Goal: Task Accomplishment & Management: Use online tool/utility

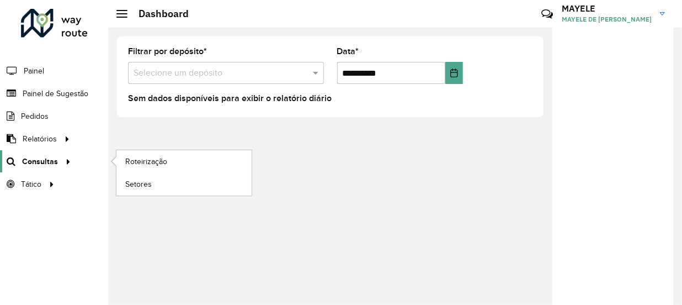
click at [51, 160] on span "Consultas" at bounding box center [40, 162] width 36 height 12
click at [142, 160] on span "Roteirização" at bounding box center [147, 162] width 45 height 12
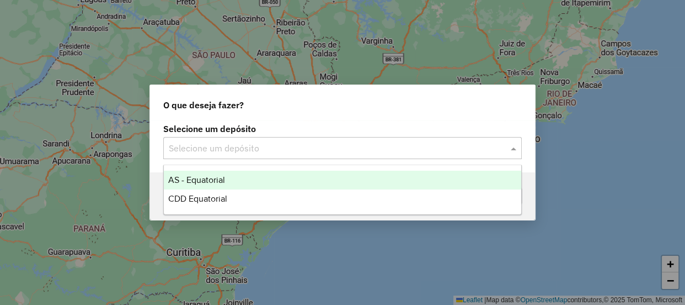
click at [307, 153] on input "text" at bounding box center [332, 148] width 326 height 13
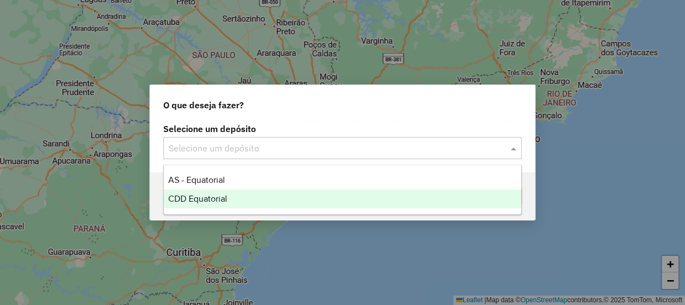
click at [219, 195] on span "CDD Equatorial" at bounding box center [197, 198] width 59 height 9
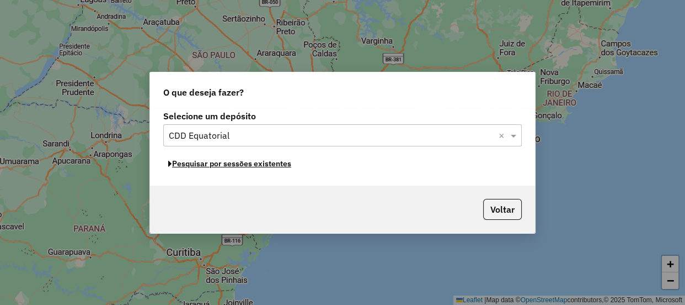
click at [201, 166] on button "Pesquisar por sessões existentes" at bounding box center [229, 163] width 133 height 17
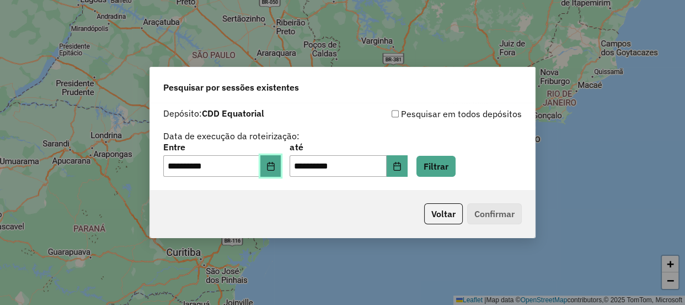
click at [281, 159] on button "Choose Date" at bounding box center [271, 166] width 21 height 22
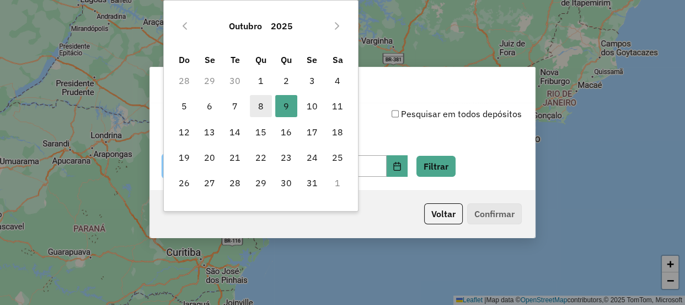
click at [269, 107] on span "8" at bounding box center [261, 106] width 22 height 22
type input "**********"
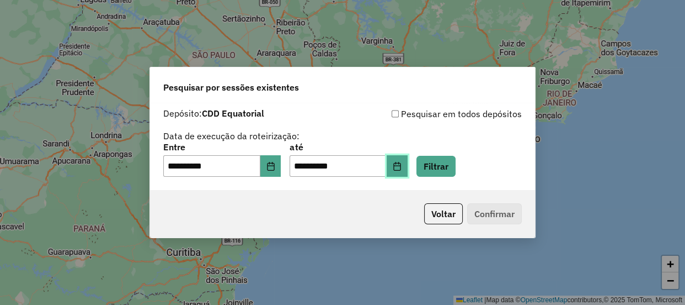
click at [406, 163] on button "Choose Date" at bounding box center [397, 166] width 21 height 22
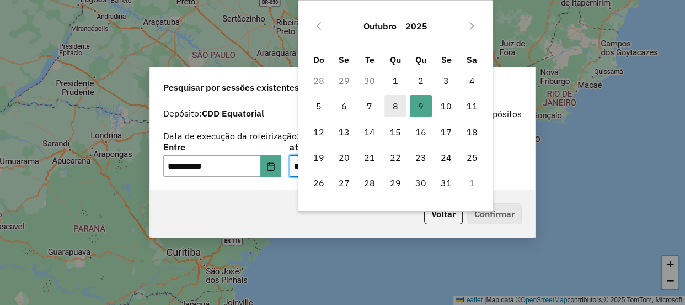
click at [395, 105] on span "8" at bounding box center [396, 106] width 22 height 22
type input "**********"
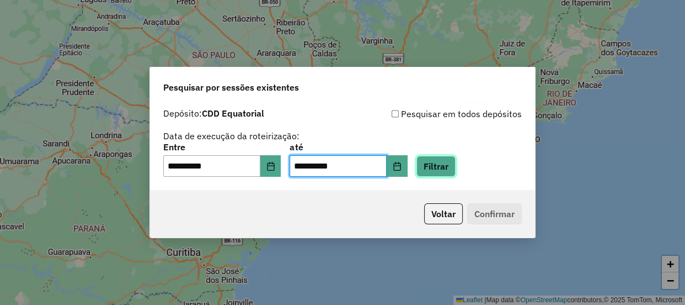
click at [456, 158] on button "Filtrar" at bounding box center [436, 166] width 39 height 21
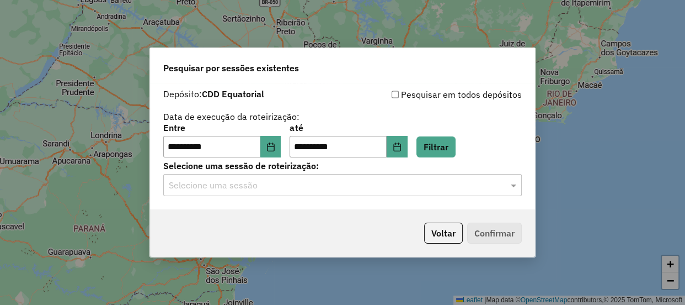
click at [327, 179] on input "text" at bounding box center [332, 185] width 326 height 13
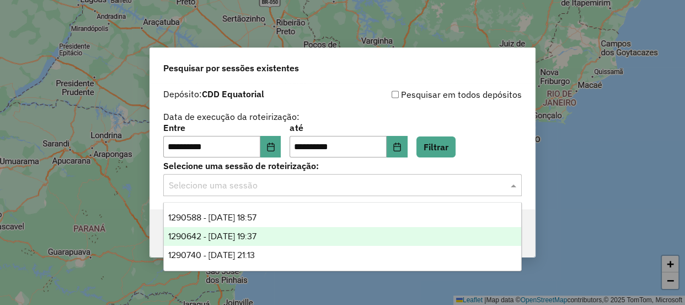
click at [285, 232] on div "1290642 - 08/10/2025 19:37" at bounding box center [343, 236] width 358 height 19
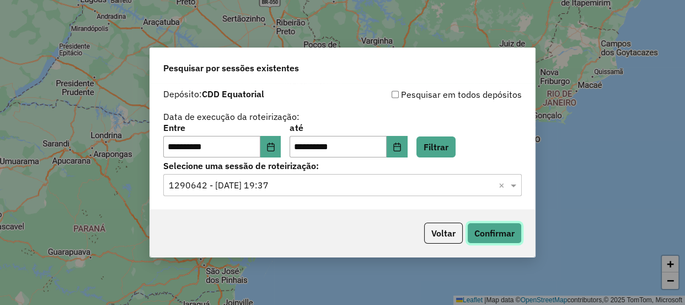
click at [482, 225] on button "Confirmar" at bounding box center [494, 232] width 55 height 21
click at [374, 188] on input "text" at bounding box center [332, 185] width 326 height 13
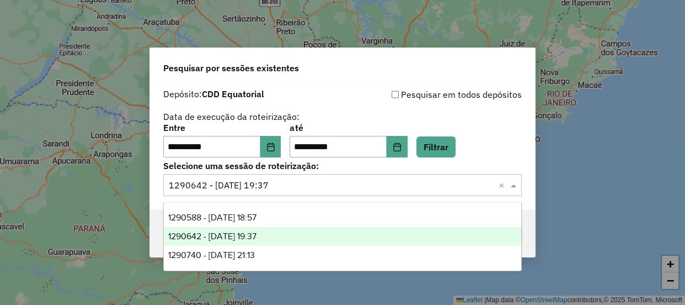
click at [270, 241] on div "1290642 - 08/10/2025 19:37" at bounding box center [343, 236] width 358 height 19
click at [333, 180] on input "text" at bounding box center [332, 185] width 326 height 13
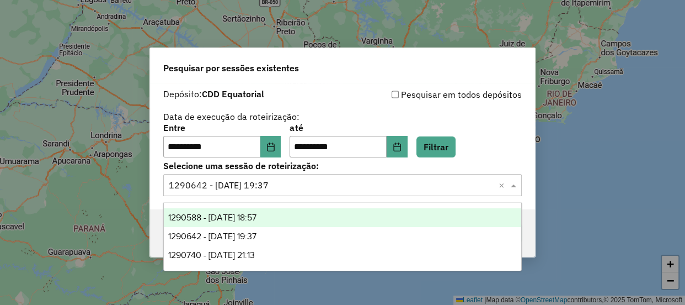
click at [257, 218] on span "1290588 - 08/10/2025 18:57" at bounding box center [212, 216] width 88 height 9
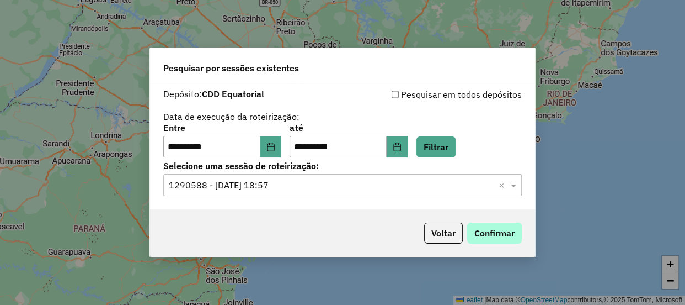
drag, startPoint x: 493, startPoint y: 219, endPoint x: 502, endPoint y: 237, distance: 20.0
click at [502, 237] on div "Voltar Confirmar" at bounding box center [342, 232] width 385 height 47
click at [502, 237] on button "Confirmar" at bounding box center [494, 232] width 55 height 21
click at [479, 232] on button "Confirmar" at bounding box center [494, 232] width 55 height 21
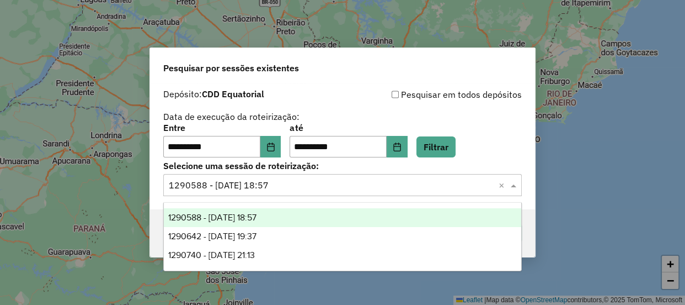
click at [263, 186] on input "text" at bounding box center [332, 185] width 326 height 13
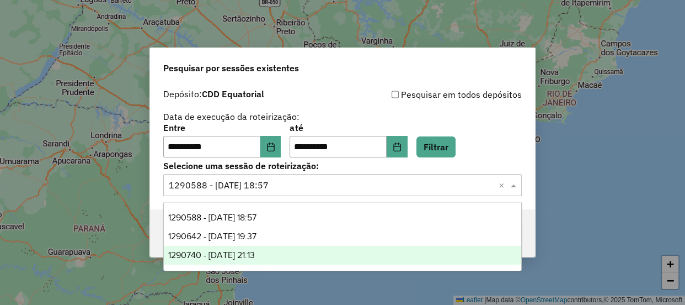
click at [279, 251] on div "1290740 - 08/10/2025 21:13" at bounding box center [343, 255] width 358 height 19
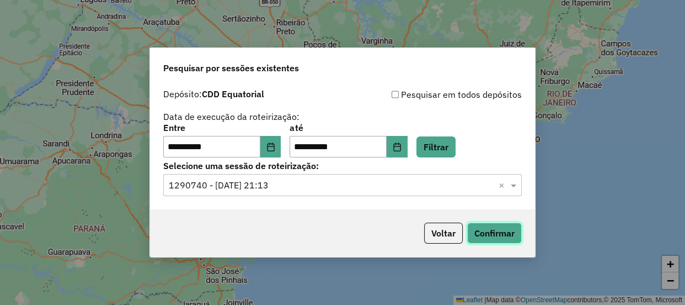
click at [476, 226] on button "Confirmar" at bounding box center [494, 232] width 55 height 21
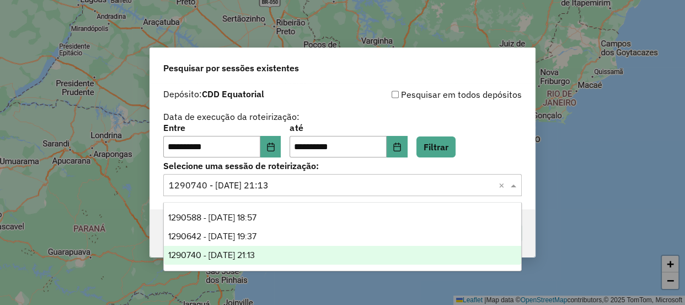
click at [221, 191] on input "text" at bounding box center [332, 185] width 326 height 13
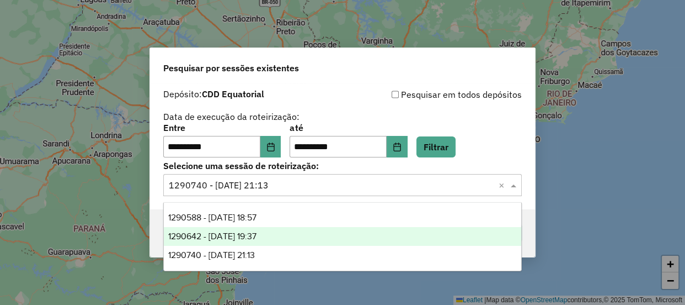
click at [238, 231] on span "1290642 - 08/10/2025 19:37" at bounding box center [212, 235] width 88 height 9
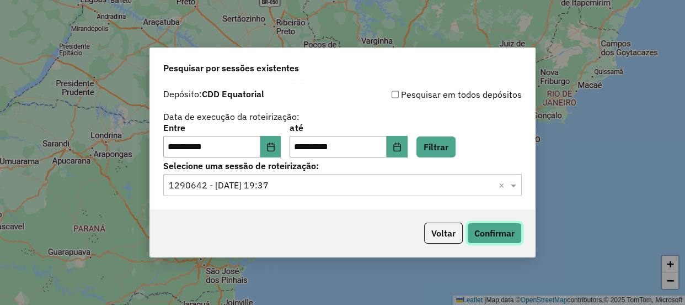
click at [490, 225] on button "Confirmar" at bounding box center [494, 232] width 55 height 21
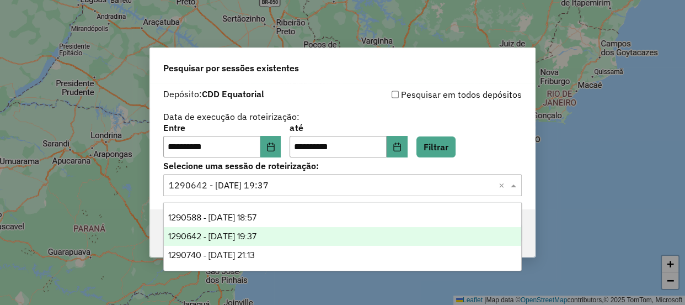
click at [263, 185] on input "text" at bounding box center [332, 185] width 326 height 13
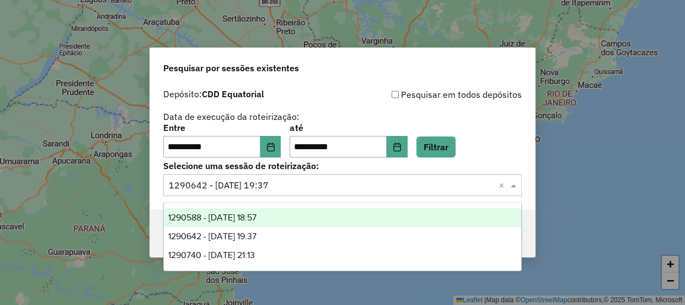
click at [256, 225] on div "1290588 - 08/10/2025 18:57" at bounding box center [343, 217] width 358 height 19
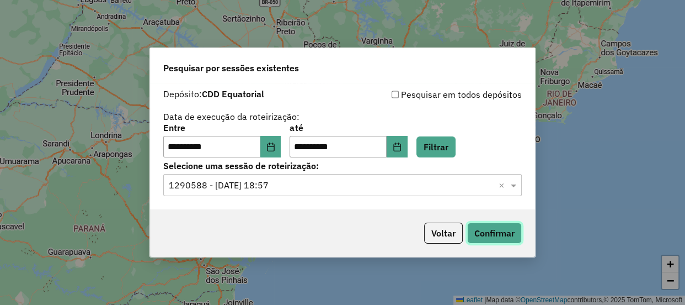
click at [488, 233] on button "Confirmar" at bounding box center [494, 232] width 55 height 21
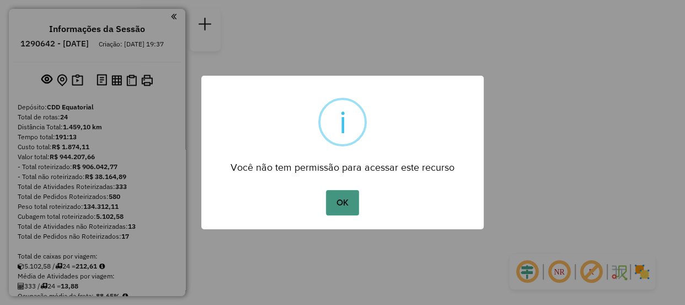
click at [354, 195] on button "OK" at bounding box center [342, 202] width 33 height 25
click at [350, 207] on button "OK" at bounding box center [342, 202] width 33 height 25
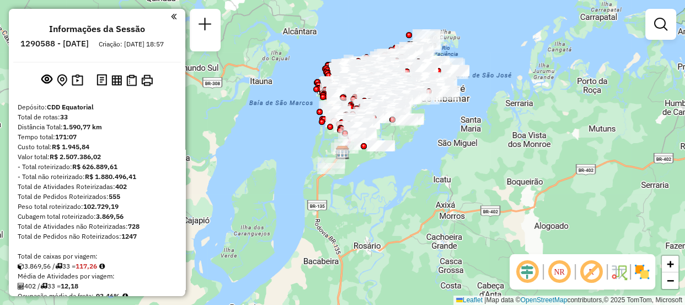
scroll to position [1926, 0]
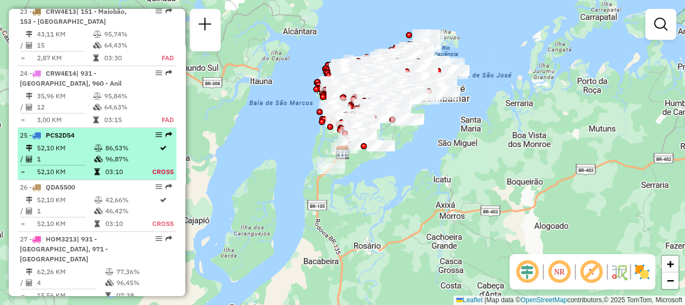
click at [133, 153] on td "86,53%" at bounding box center [128, 147] width 47 height 11
select select "**********"
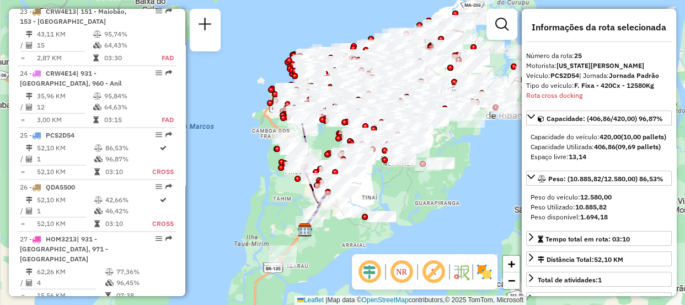
click at [375, 268] on em at bounding box center [370, 271] width 26 height 26
click at [399, 270] on em at bounding box center [402, 271] width 26 height 26
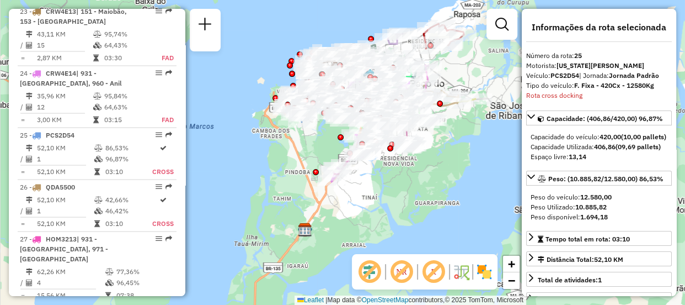
click at [481, 270] on img at bounding box center [485, 272] width 18 height 18
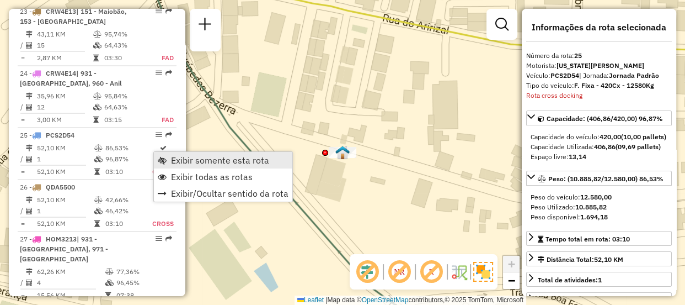
click at [194, 163] on span "Exibir somente esta rota" at bounding box center [220, 160] width 98 height 9
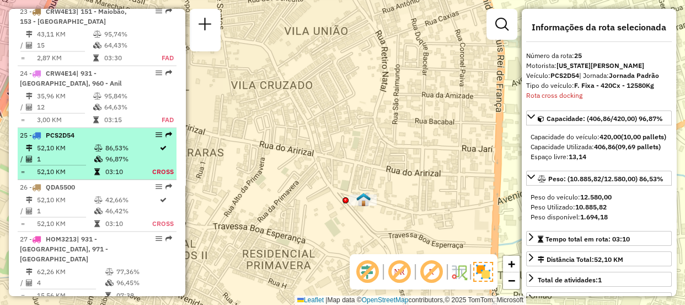
click at [155, 140] on div "25 - PCS2D54" at bounding box center [97, 135] width 155 height 10
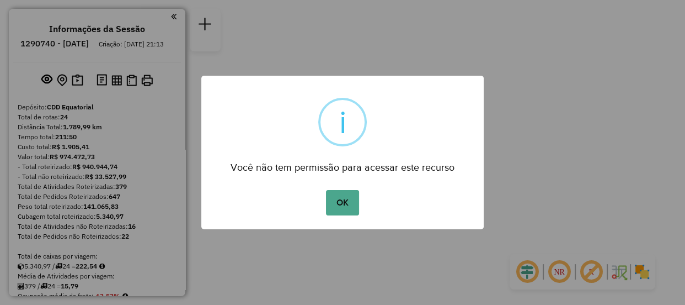
scroll to position [1214, 0]
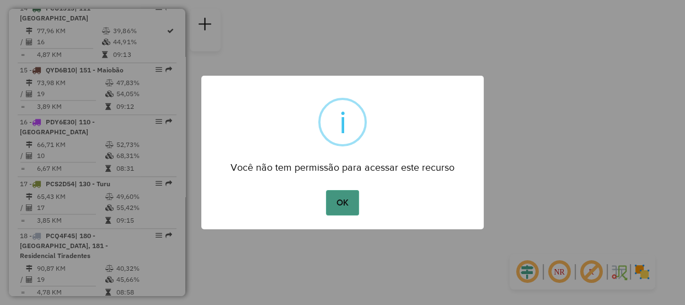
click at [342, 208] on button "OK" at bounding box center [342, 202] width 33 height 25
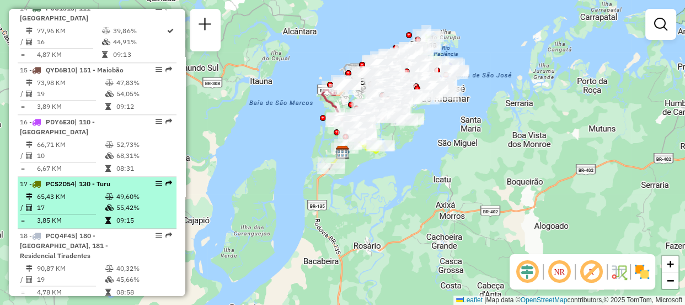
click at [152, 180] on div at bounding box center [155, 183] width 33 height 7
select select "**********"
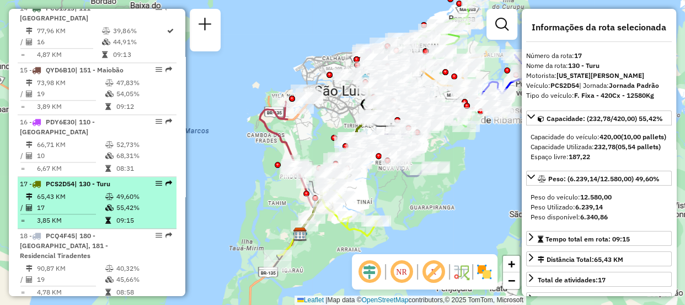
click at [156, 180] on em at bounding box center [159, 183] width 7 height 7
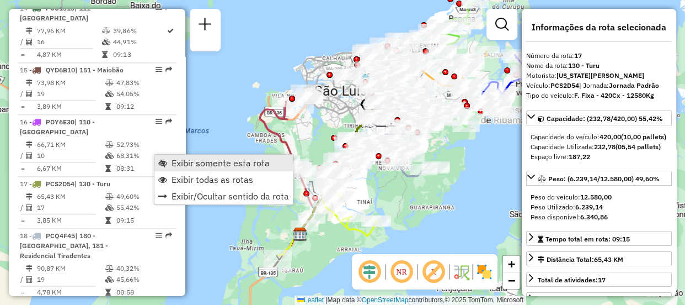
click at [209, 166] on span "Exibir somente esta rota" at bounding box center [221, 162] width 98 height 9
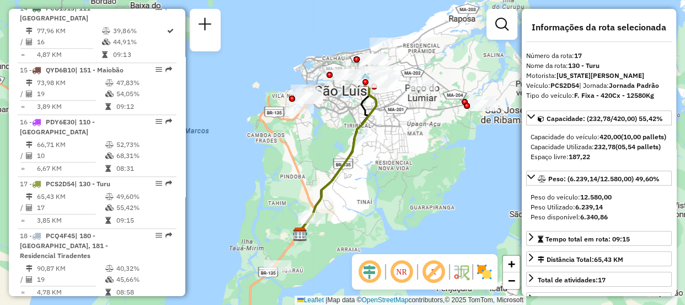
click at [371, 276] on em at bounding box center [370, 271] width 26 height 26
click at [403, 270] on em at bounding box center [402, 271] width 26 height 26
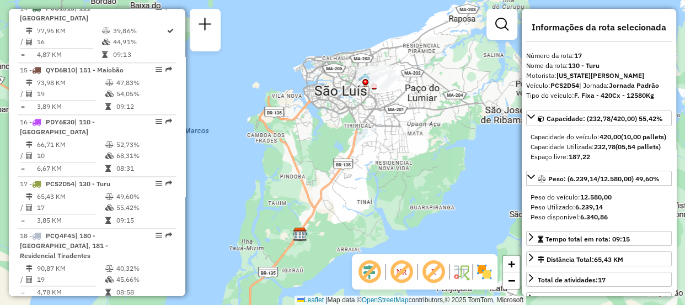
click at [479, 270] on img at bounding box center [485, 272] width 18 height 18
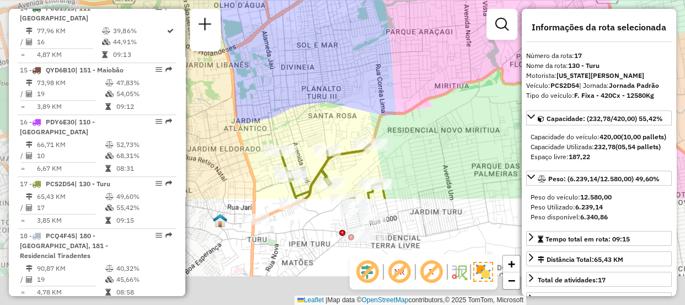
drag, startPoint x: 260, startPoint y: 226, endPoint x: 412, endPoint y: 81, distance: 210.0
click at [412, 81] on div "Janela de atendimento Grade de atendimento Capacidade Transportadoras Veículos …" at bounding box center [342, 152] width 685 height 305
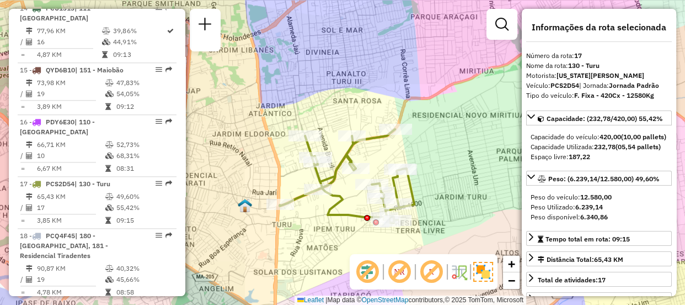
drag, startPoint x: 237, startPoint y: 180, endPoint x: 258, endPoint y: 174, distance: 22.4
click at [258, 174] on div "Janela de atendimento Grade de atendimento Capacidade Transportadoras Veículos …" at bounding box center [342, 152] width 685 height 305
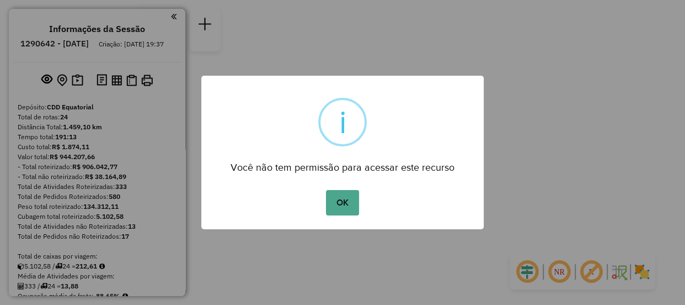
scroll to position [1230, 0]
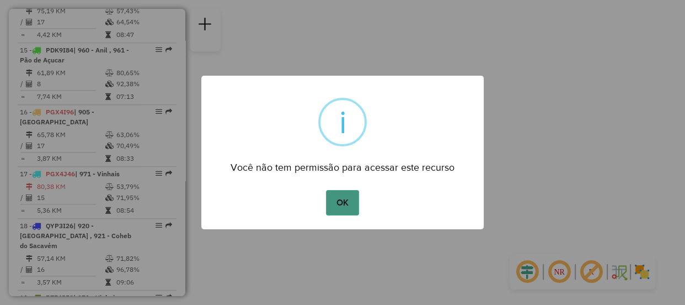
click at [332, 198] on button "OK" at bounding box center [342, 202] width 33 height 25
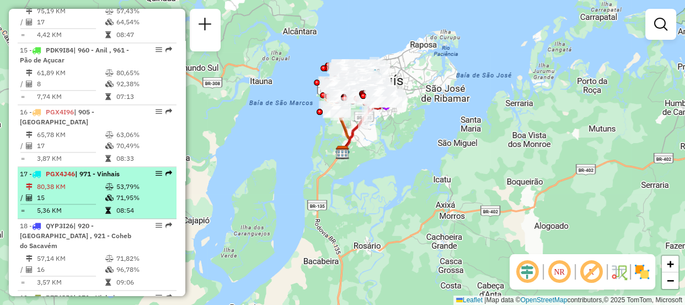
click at [85, 181] on td "80,38 KM" at bounding box center [70, 186] width 68 height 11
select select "**********"
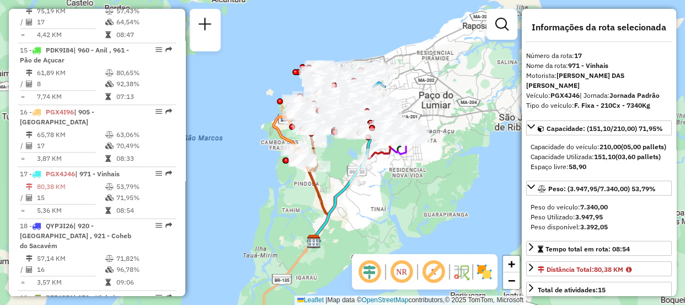
click at [368, 274] on em at bounding box center [370, 271] width 26 height 26
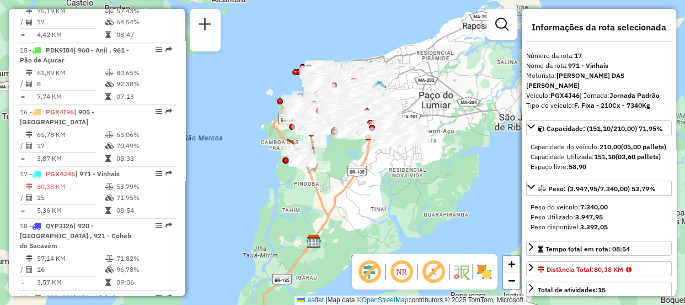
click at [396, 275] on em at bounding box center [402, 271] width 26 height 26
click at [480, 268] on img at bounding box center [485, 272] width 18 height 18
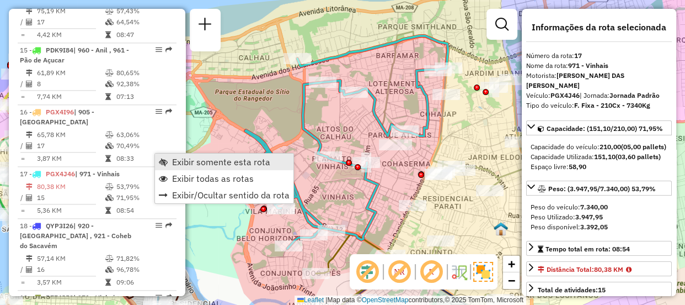
click at [203, 162] on span "Exibir somente esta rota" at bounding box center [221, 161] width 98 height 9
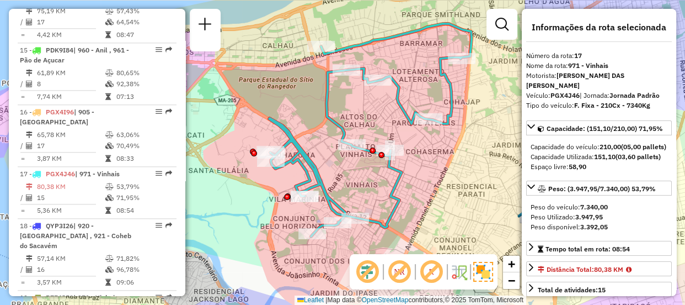
drag, startPoint x: 348, startPoint y: 129, endPoint x: 371, endPoint y: 116, distance: 26.7
click at [371, 116] on div "Janela de atendimento Grade de atendimento Capacidade Transportadoras Veículos …" at bounding box center [342, 152] width 685 height 305
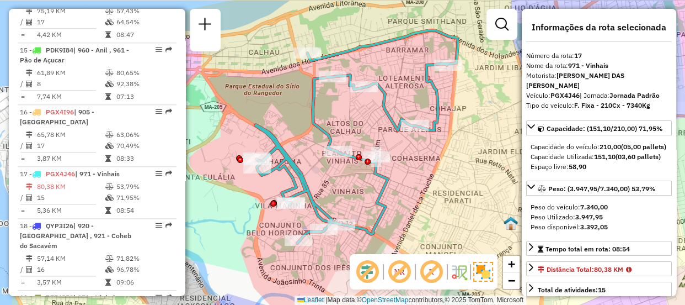
drag, startPoint x: 317, startPoint y: 120, endPoint x: 397, endPoint y: 108, distance: 81.5
click at [397, 108] on div "Janela de atendimento Grade de atendimento Capacidade Transportadoras Veículos …" at bounding box center [342, 152] width 685 height 305
drag, startPoint x: 676, startPoint y: 22, endPoint x: 673, endPoint y: 44, distance: 22.3
click at [673, 44] on div "**********" at bounding box center [599, 152] width 155 height 287
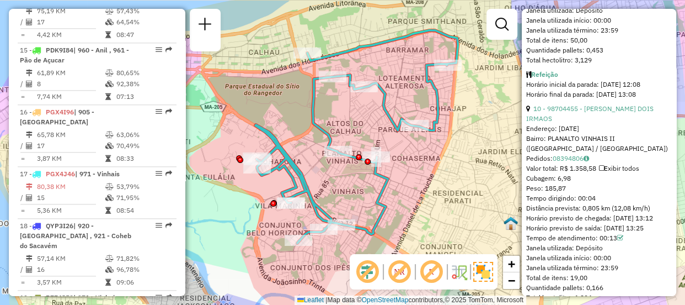
scroll to position [2202, 0]
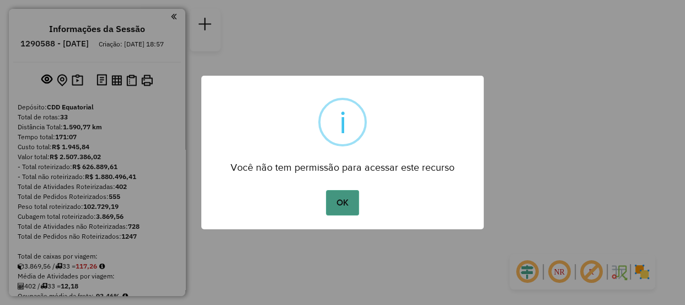
click at [344, 195] on button "OK" at bounding box center [342, 202] width 33 height 25
